Goal: Navigation & Orientation: Find specific page/section

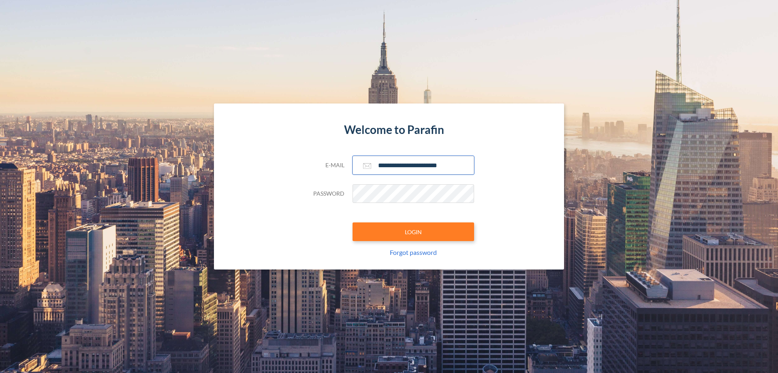
type input "**********"
click at [414, 231] on button "LOGIN" at bounding box center [414, 231] width 122 height 19
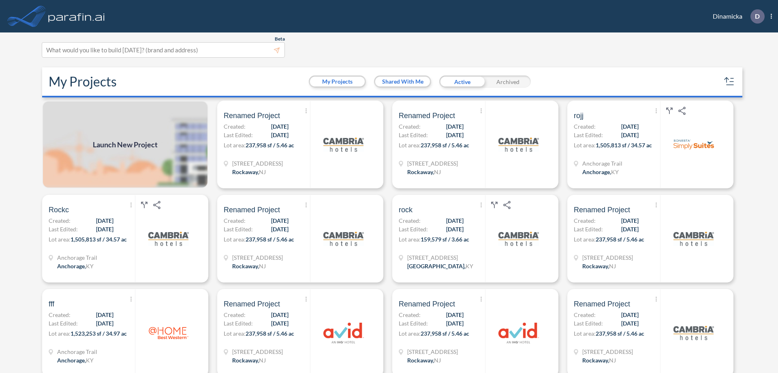
scroll to position [2, 0]
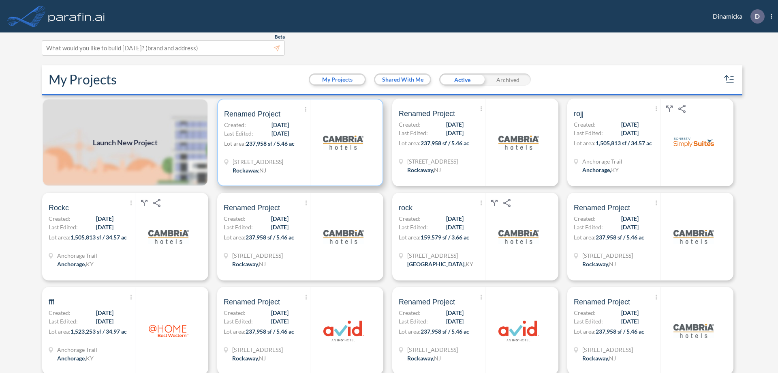
click at [299, 142] on p "Lot area: 237,958 sf / 5.46 ac" at bounding box center [267, 145] width 86 height 12
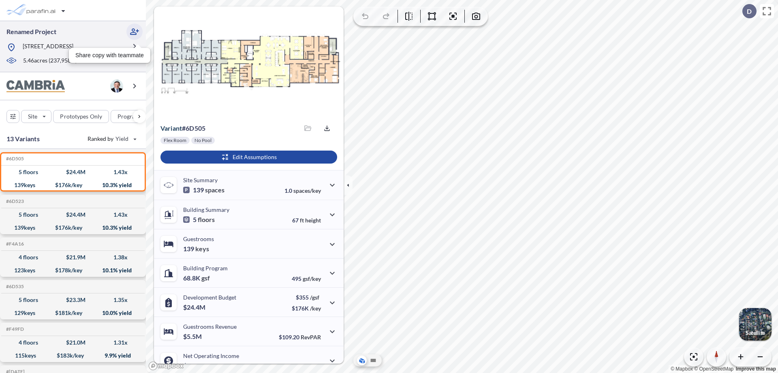
click at [135, 32] on icon "button" at bounding box center [135, 32] width 10 height 10
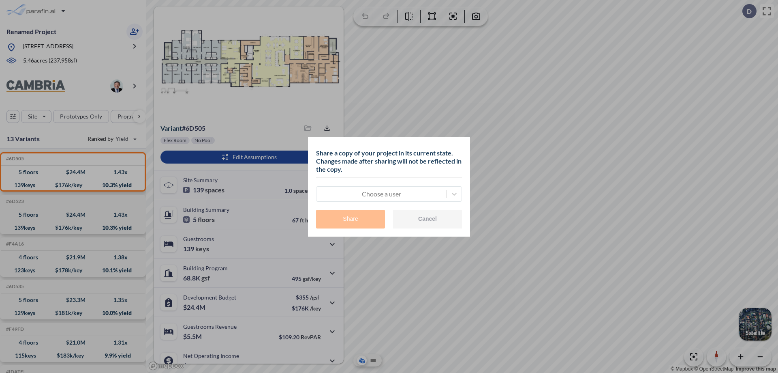
click at [382, 193] on div at bounding box center [382, 194] width 122 height 10
